Goal: Connect with others: Establish contact or relationships with other users

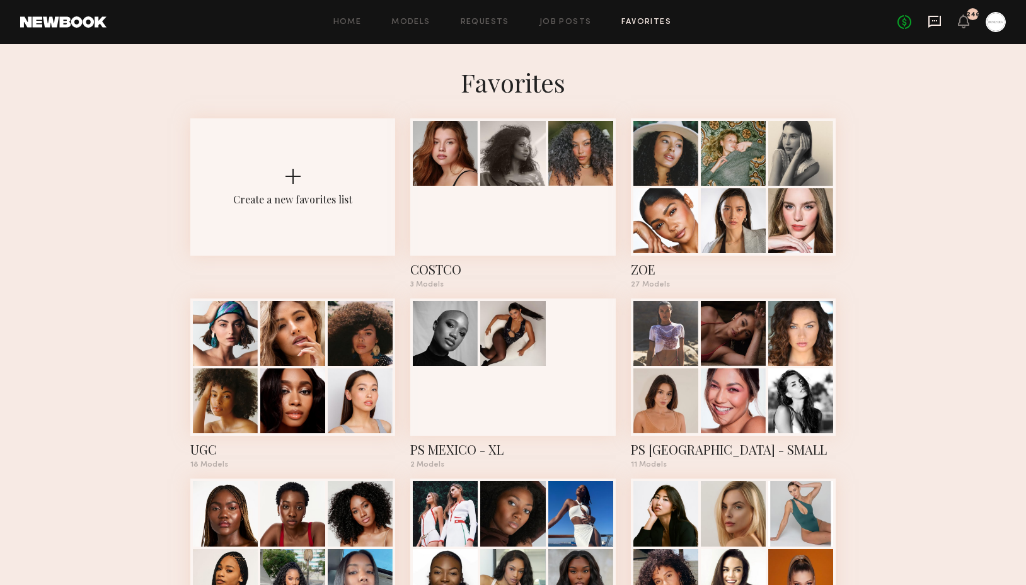
click at [934, 23] on icon at bounding box center [934, 21] width 14 height 14
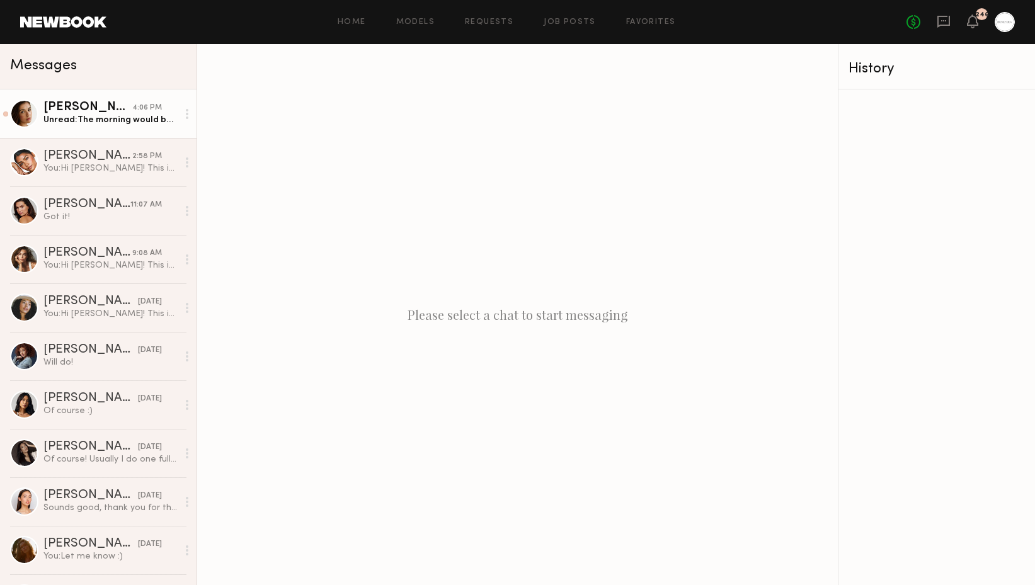
click at [117, 103] on div "[PERSON_NAME]" at bounding box center [87, 107] width 89 height 13
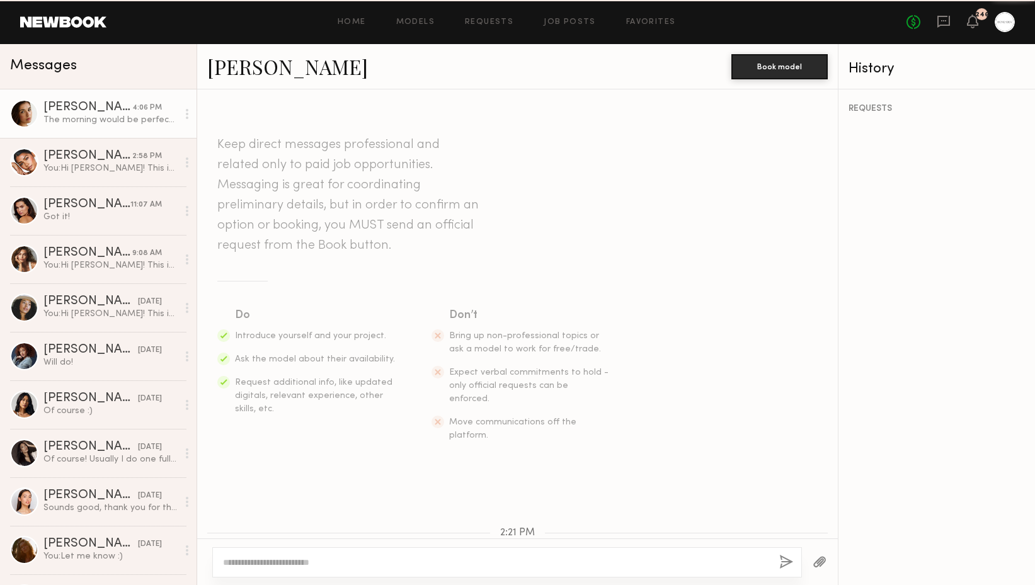
scroll to position [396, 0]
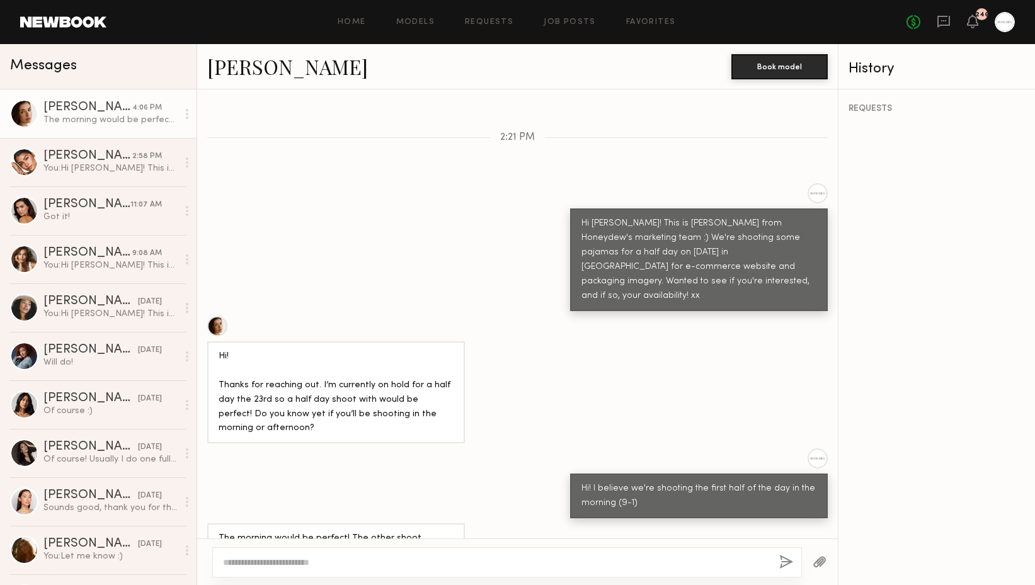
click at [251, 570] on div at bounding box center [507, 562] width 590 height 30
click at [252, 567] on textarea at bounding box center [496, 562] width 546 height 13
type textarea "**********"
click at [784, 558] on button "button" at bounding box center [786, 563] width 14 height 16
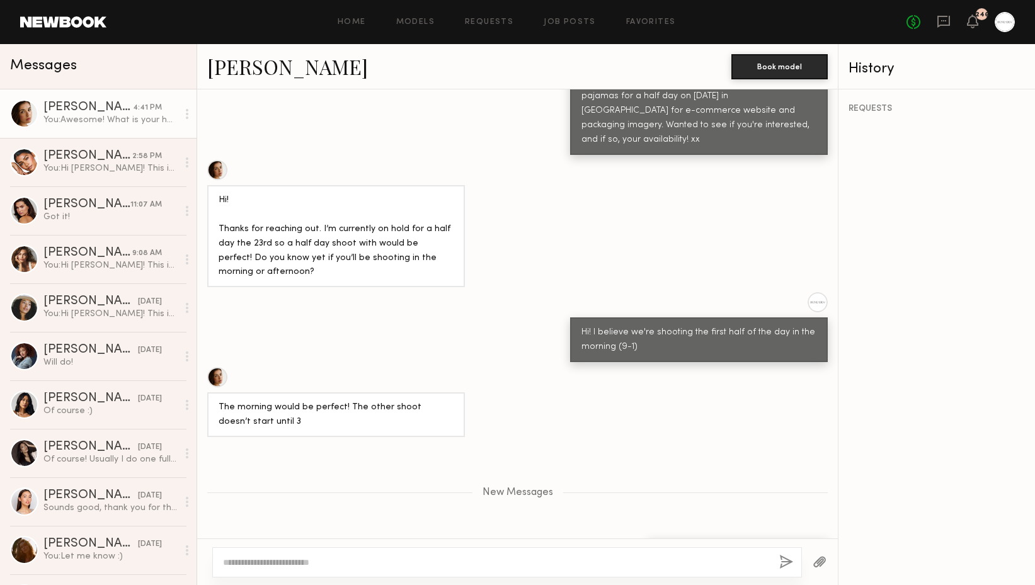
click at [224, 64] on link "[PERSON_NAME]" at bounding box center [287, 66] width 161 height 27
click at [231, 76] on link "Jasmine G." at bounding box center [287, 66] width 161 height 27
click at [60, 198] on div "Ella J." at bounding box center [86, 204] width 87 height 13
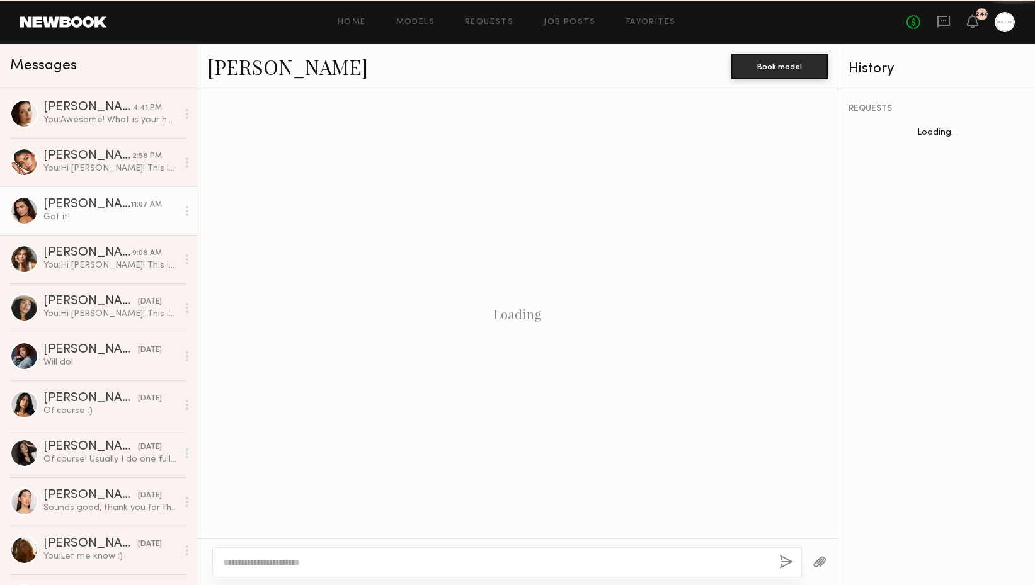
scroll to position [688, 0]
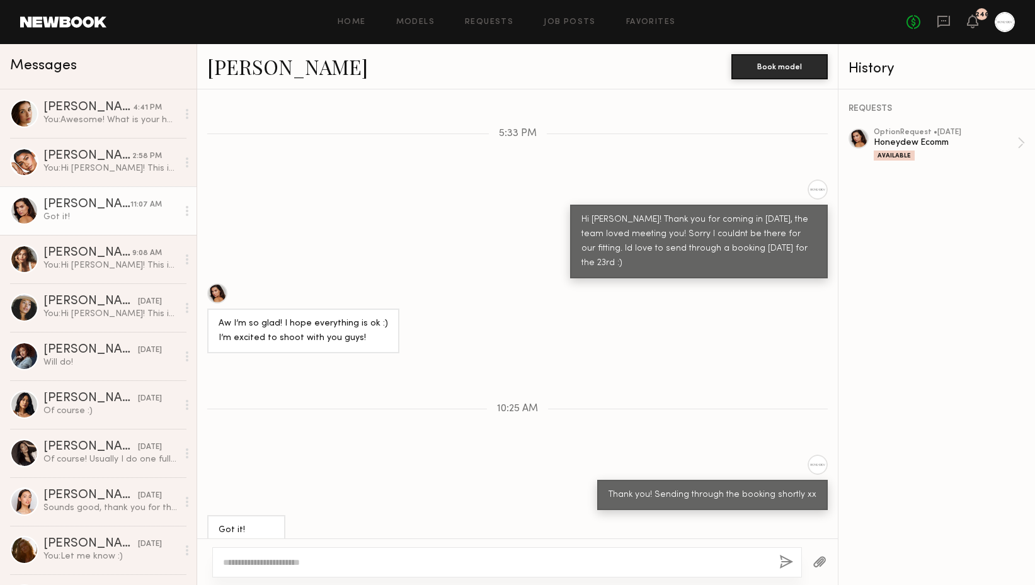
click at [234, 69] on link "Ella J." at bounding box center [287, 66] width 161 height 27
click at [98, 115] on div "You: Awesome! What is your half day rate?" at bounding box center [110, 120] width 134 height 12
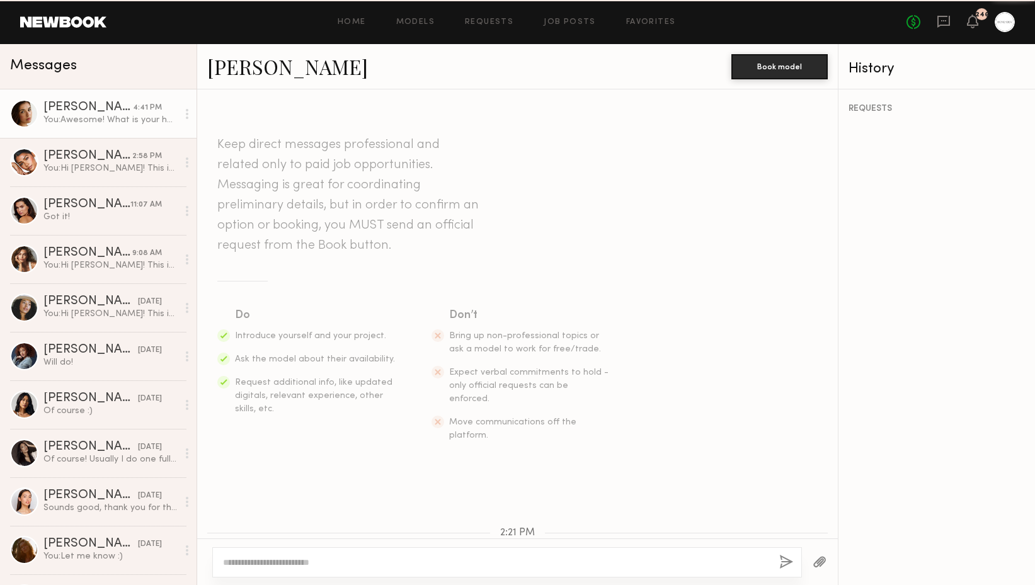
scroll to position [456, 0]
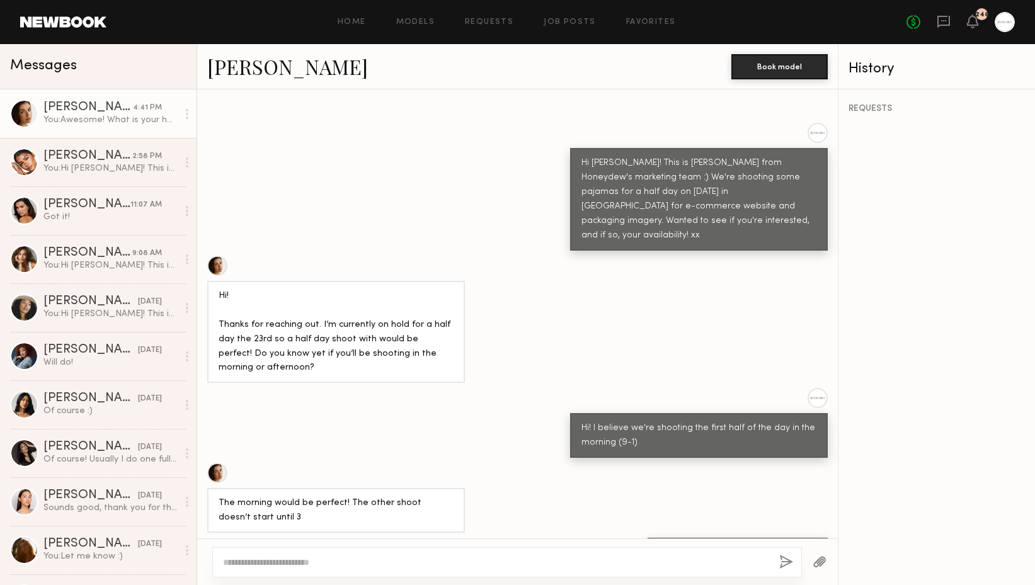
click at [254, 67] on link "Jasmine G." at bounding box center [287, 66] width 161 height 27
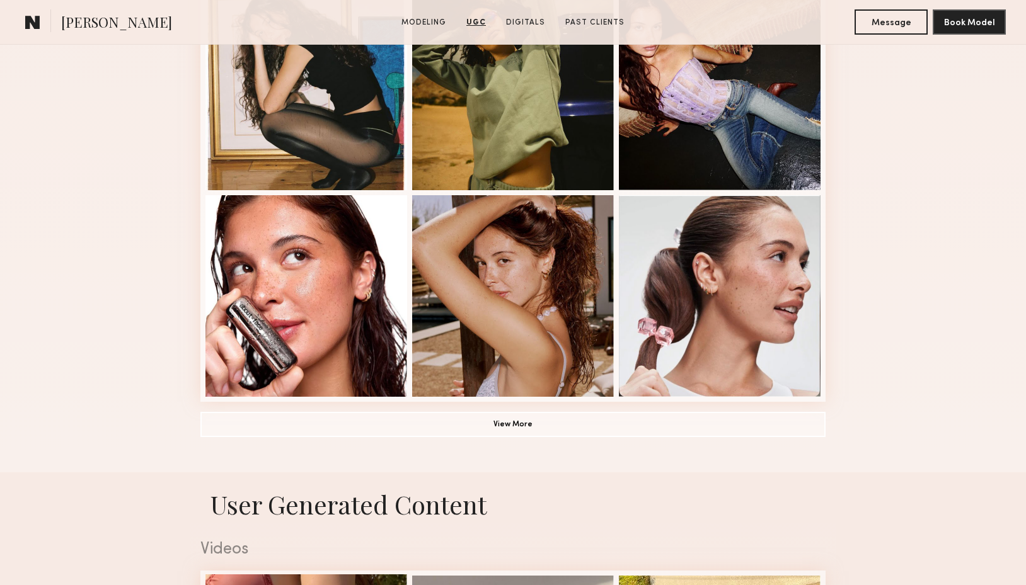
scroll to position [718, 0]
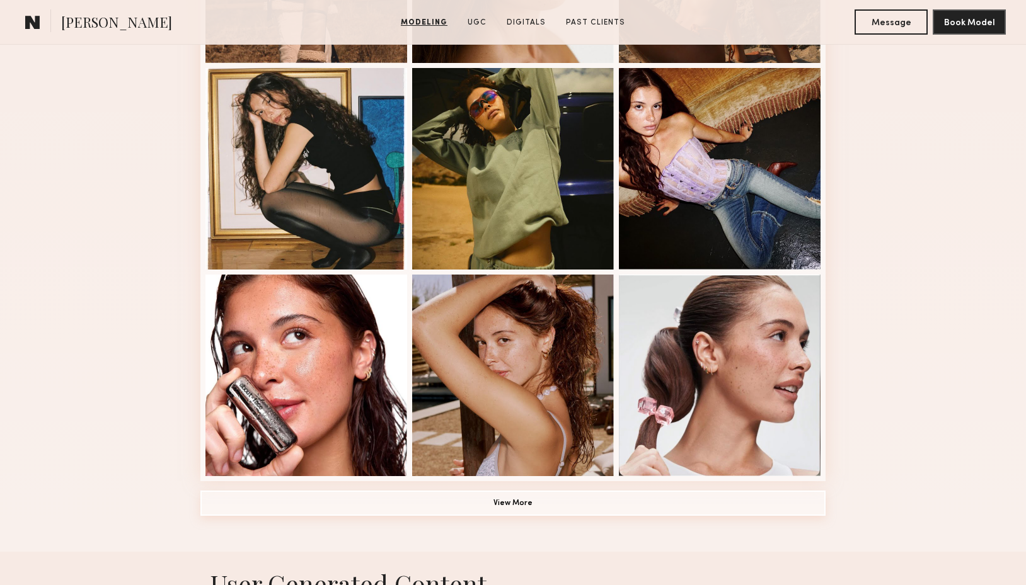
click at [510, 505] on button "View More" at bounding box center [512, 503] width 625 height 25
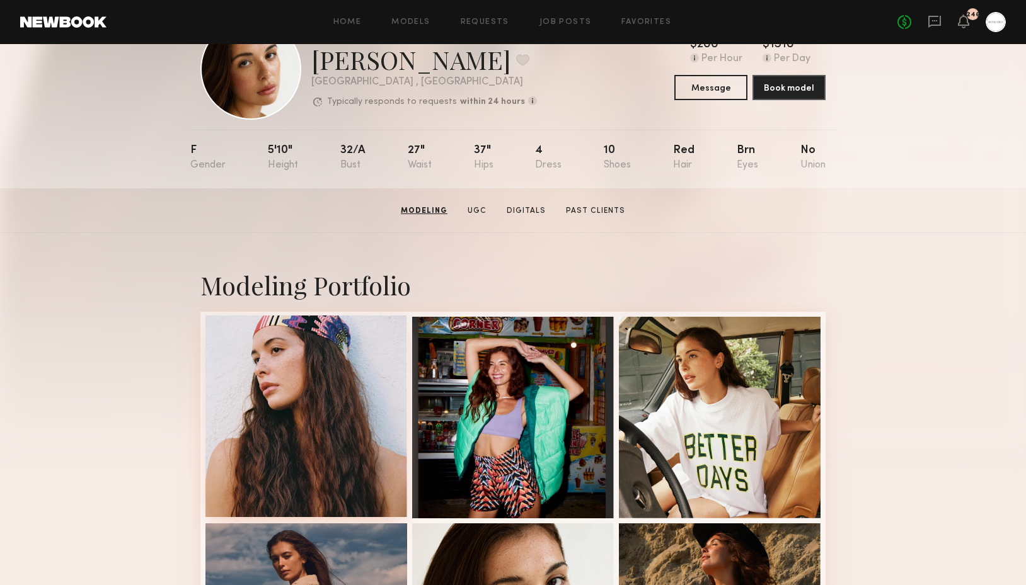
scroll to position [0, 0]
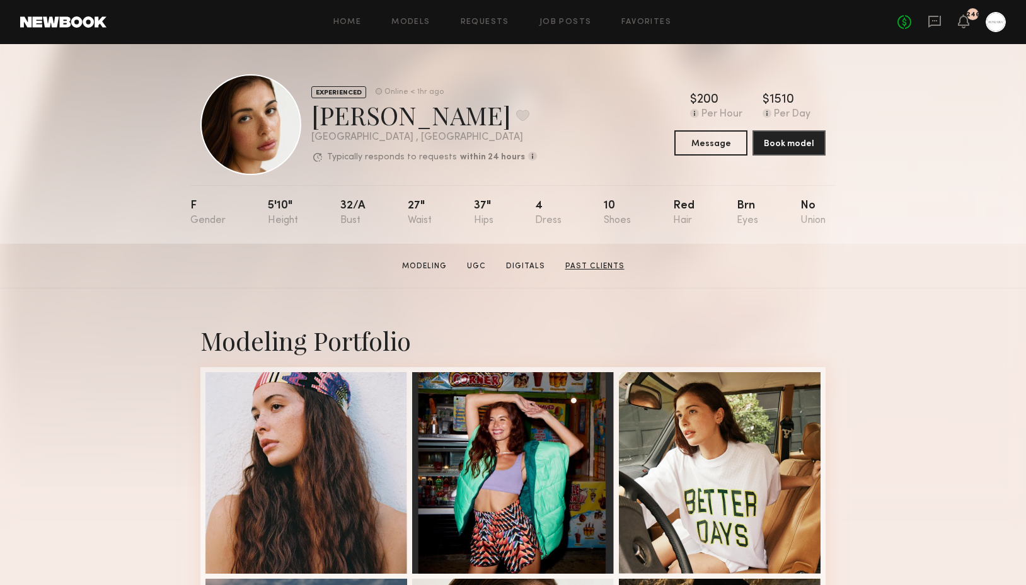
click at [601, 269] on link "Past Clients" at bounding box center [594, 266] width 69 height 11
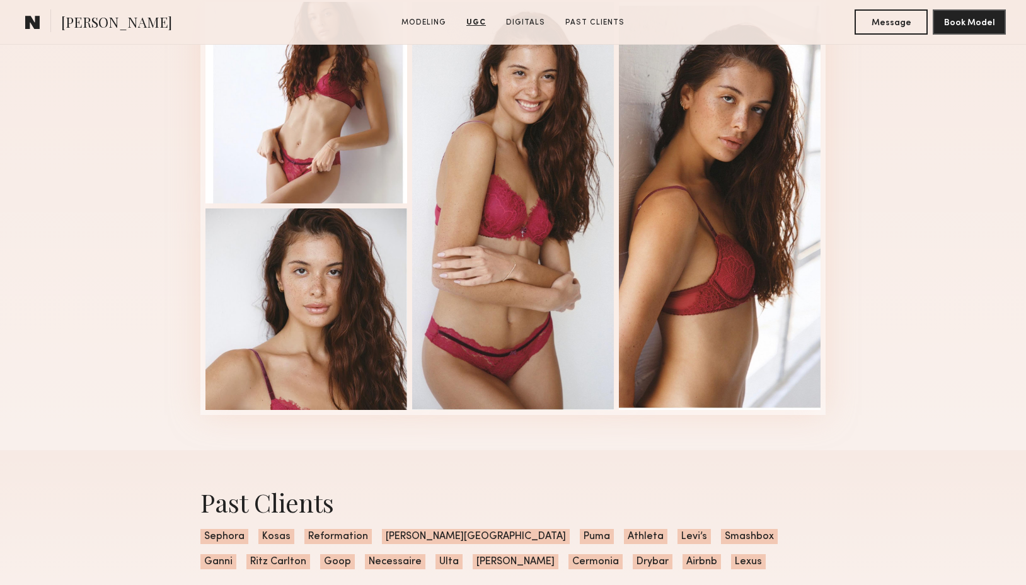
scroll to position [2969, 0]
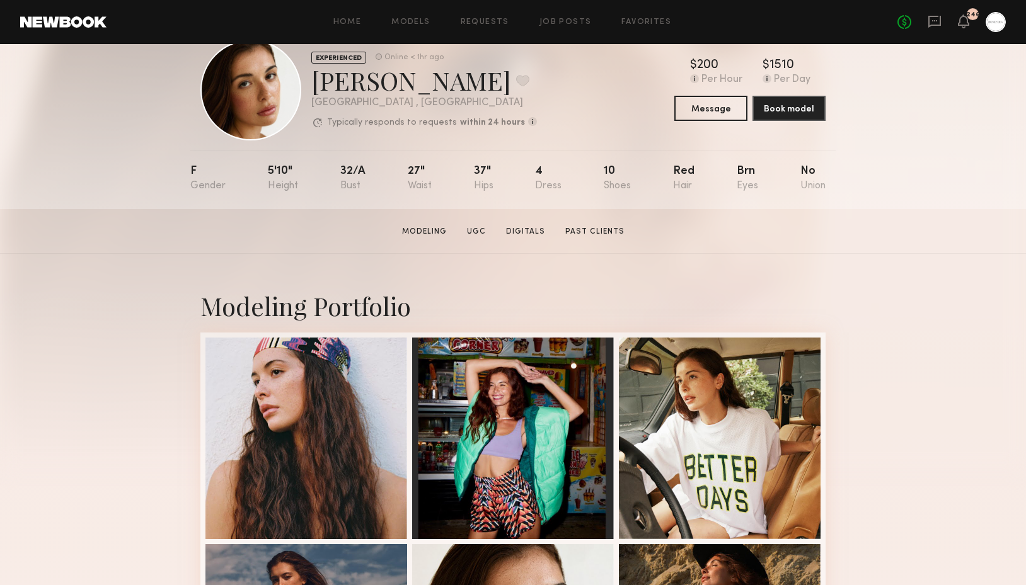
scroll to position [36, 0]
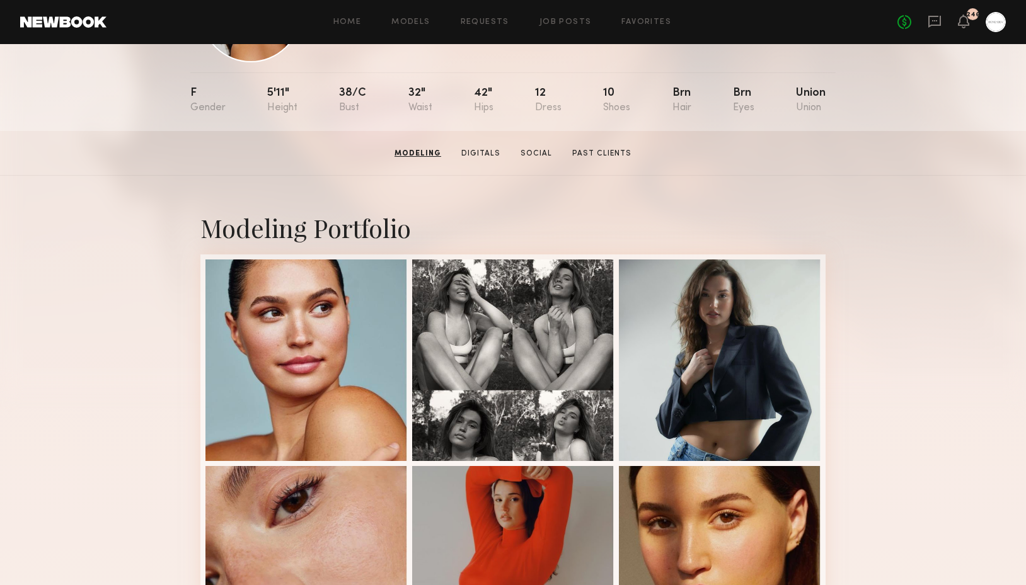
scroll to position [108, 0]
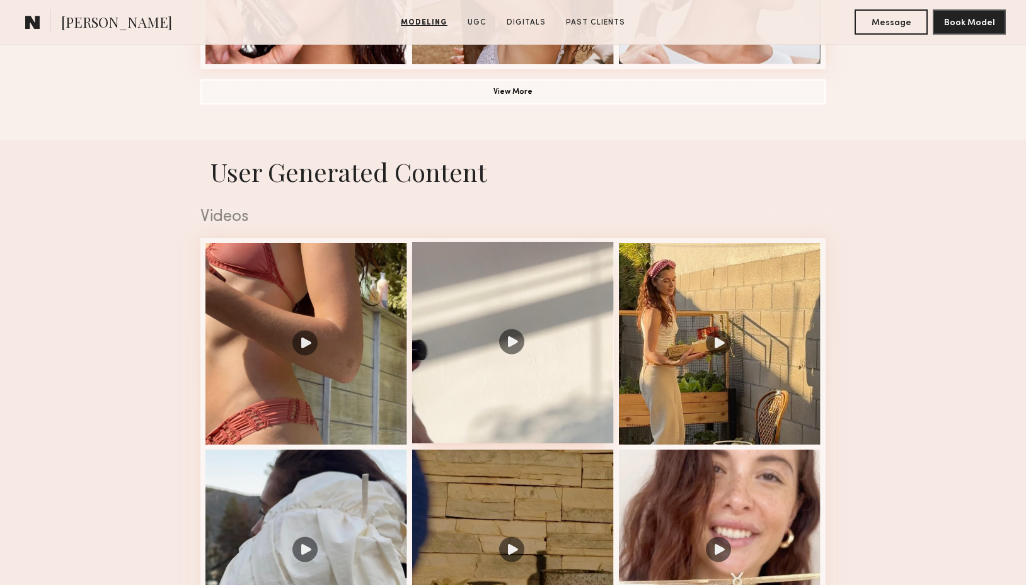
scroll to position [1384, 0]
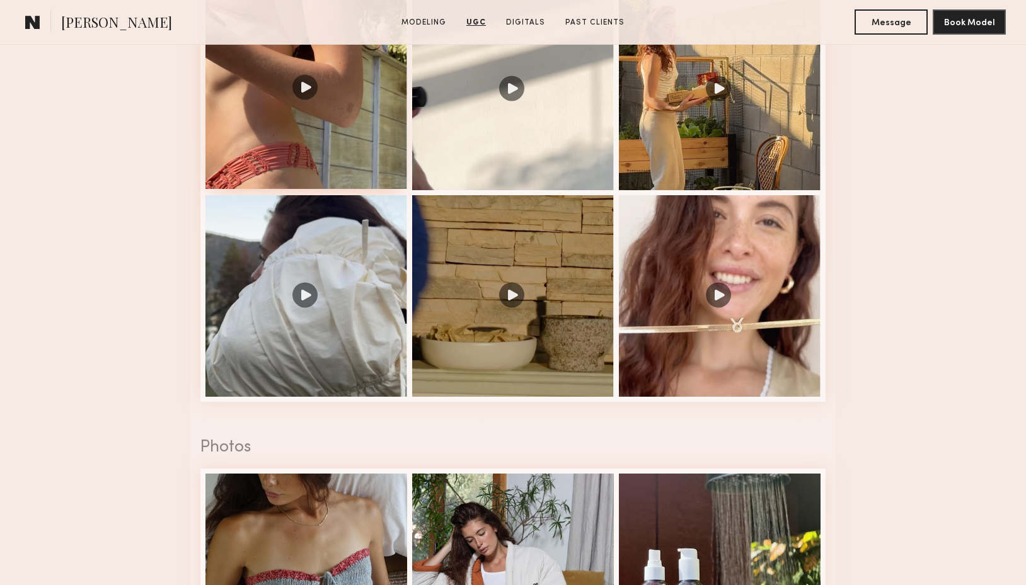
click at [255, 125] on div at bounding box center [306, 88] width 202 height 202
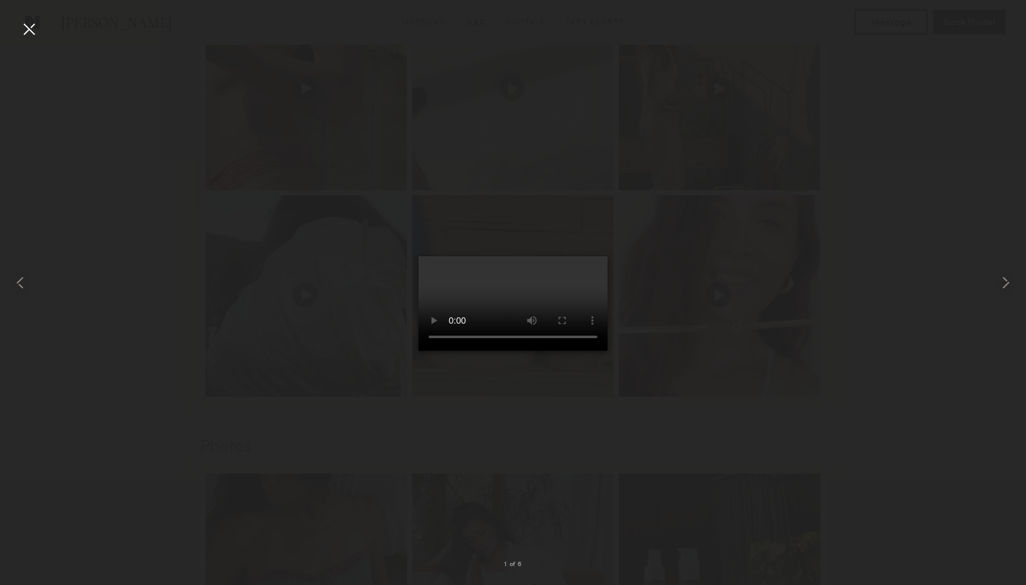
click at [817, 395] on div at bounding box center [513, 282] width 1026 height 525
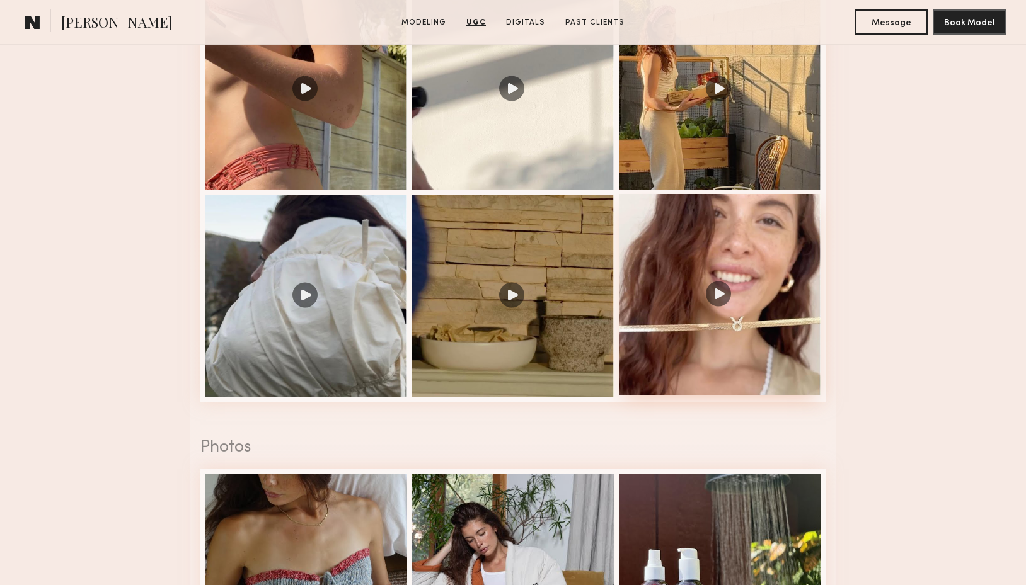
click at [664, 261] on div at bounding box center [720, 295] width 202 height 202
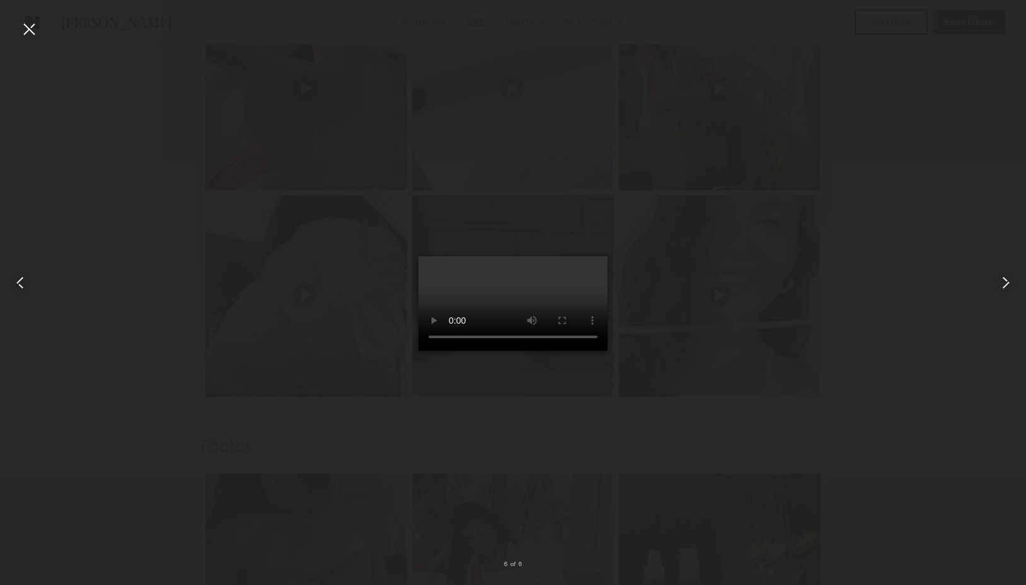
click at [752, 142] on div at bounding box center [513, 282] width 1026 height 525
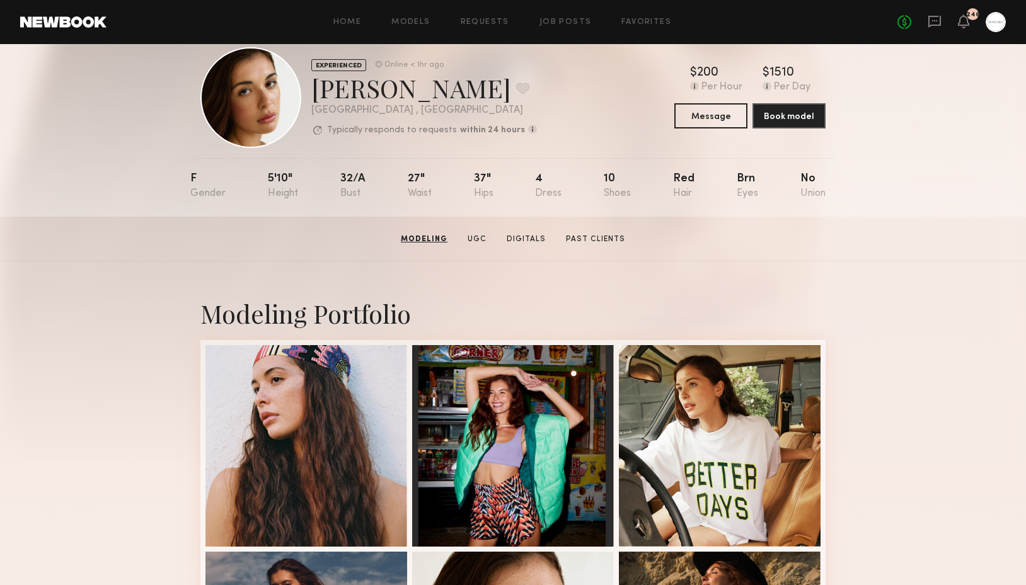
scroll to position [0, 0]
